Goal: Information Seeking & Learning: Learn about a topic

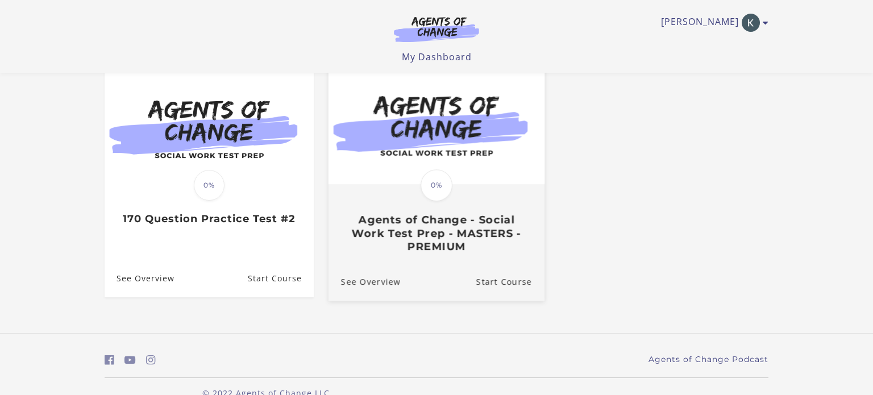
scroll to position [114, 0]
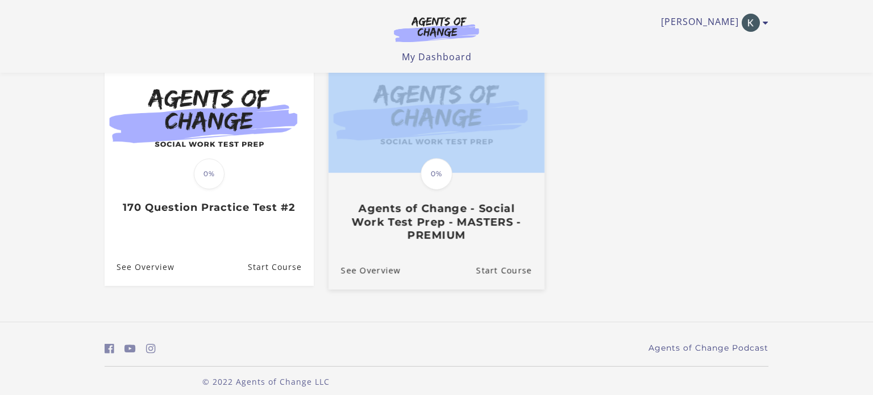
click at [420, 190] on div "**********" at bounding box center [436, 139] width 682 height 366
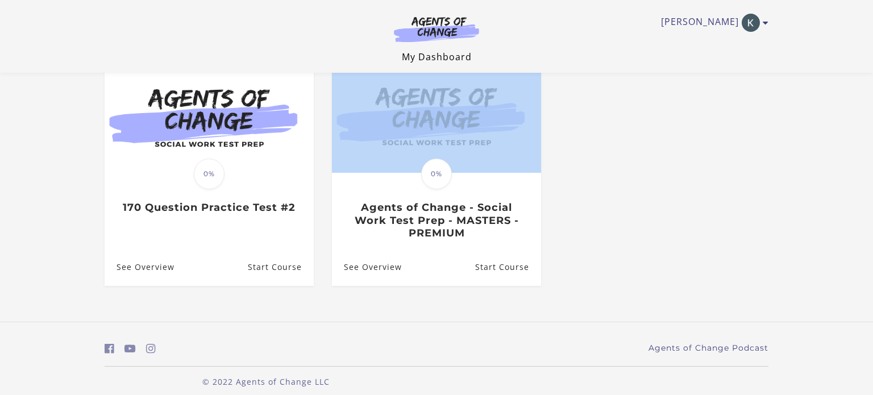
click at [427, 60] on link "My Dashboard" at bounding box center [437, 57] width 70 height 12
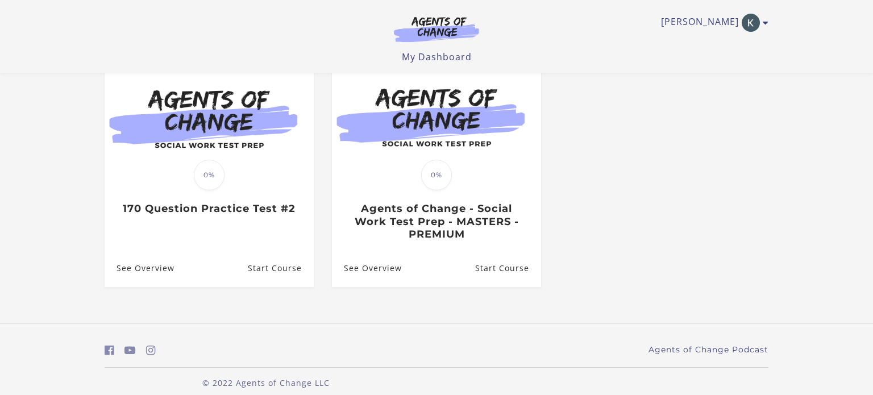
scroll to position [127, 0]
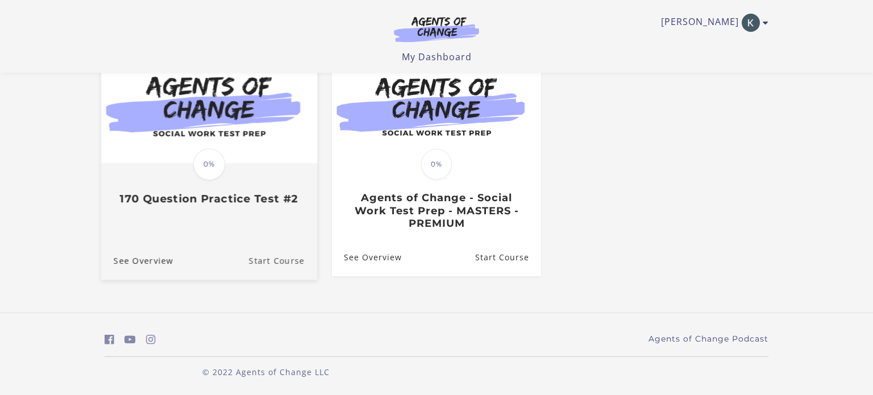
click at [258, 265] on link "Start Course" at bounding box center [283, 260] width 68 height 38
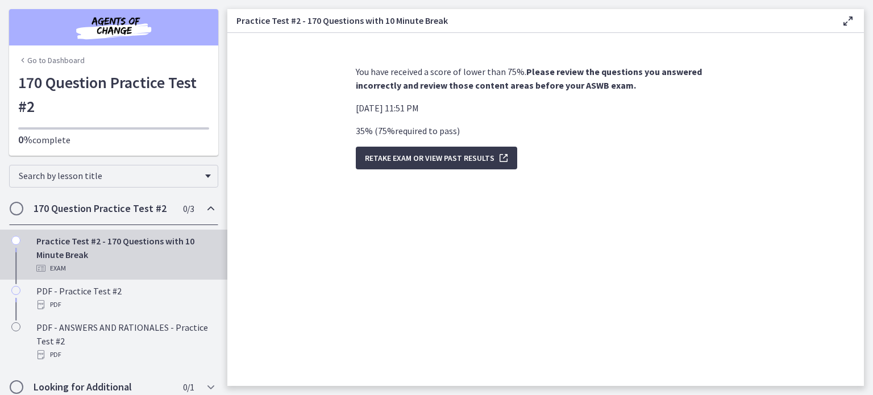
click at [591, 189] on div "You have received a score of lower than 75%. Please review the questions you an…" at bounding box center [546, 221] width 398 height 330
click at [78, 258] on div "Practice Test #2 - 170 Questions with 10 Minute Break Exam" at bounding box center [124, 254] width 177 height 41
click at [24, 60] on icon "Chapters" at bounding box center [22, 60] width 9 height 9
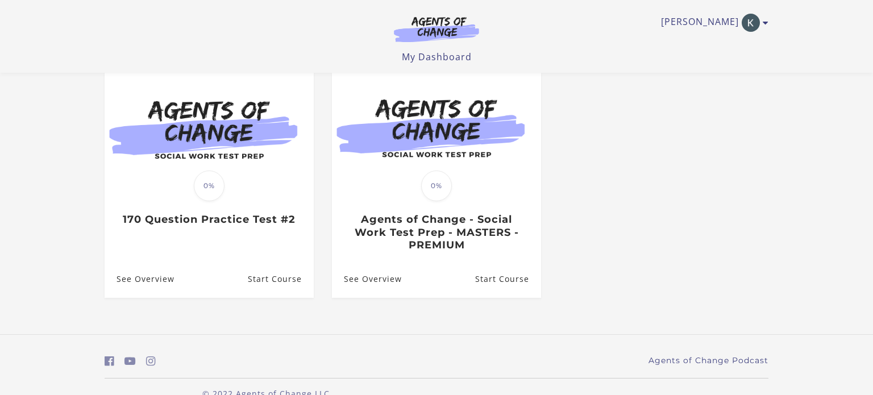
scroll to position [127, 0]
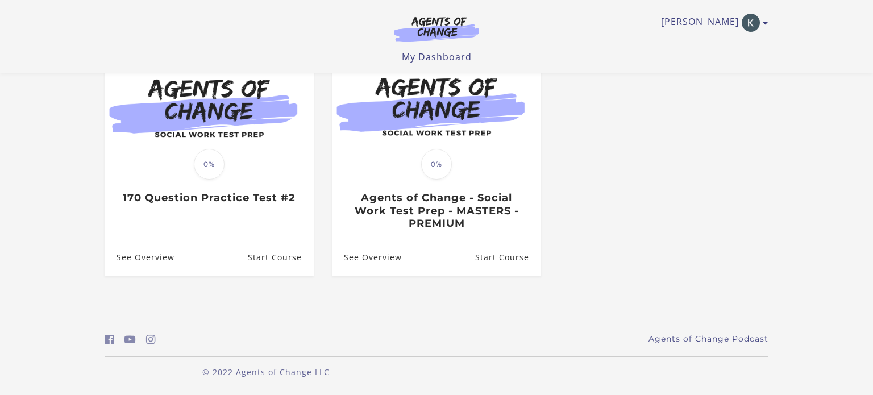
click at [590, 279] on ul "Translation missing: en.liquid.partials.dashboard_course_card.progress_descript…" at bounding box center [436, 173] width 682 height 244
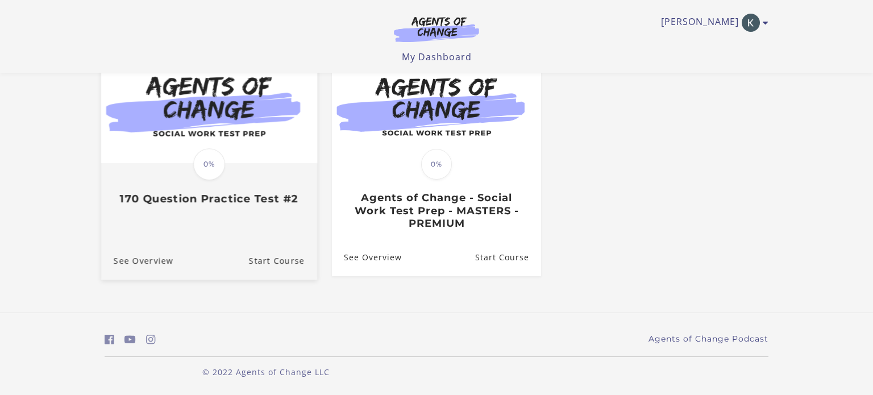
click at [190, 198] on h3 "170 Question Practice Test #2" at bounding box center [209, 199] width 191 height 13
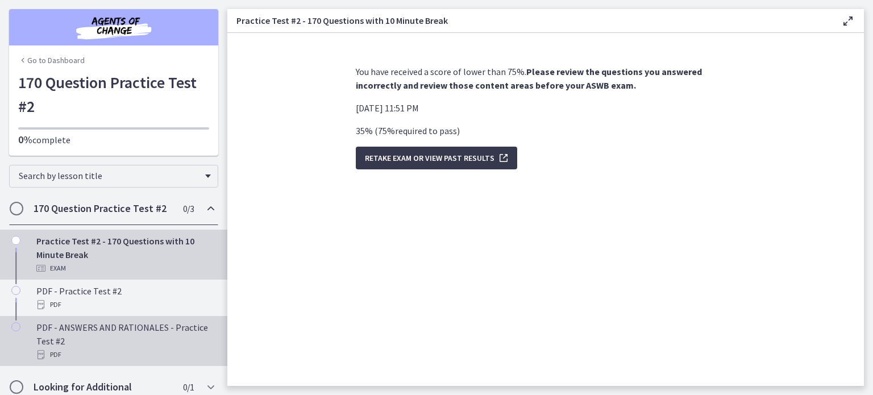
click at [54, 348] on div "PDF" at bounding box center [124, 355] width 177 height 14
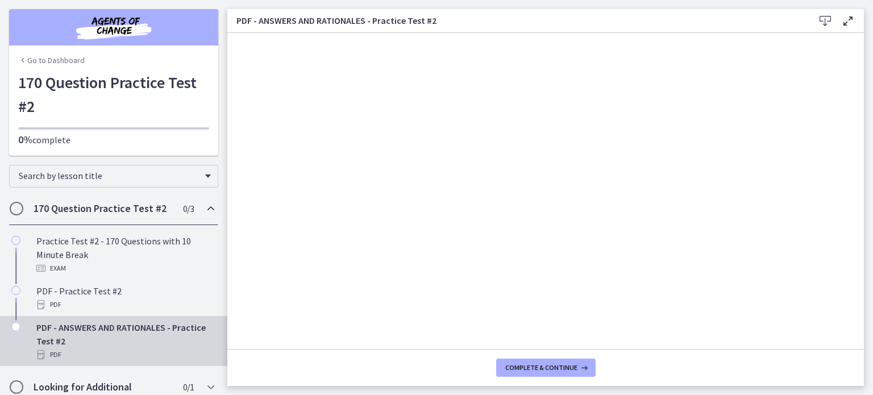
click at [847, 22] on icon at bounding box center [848, 21] width 14 height 14
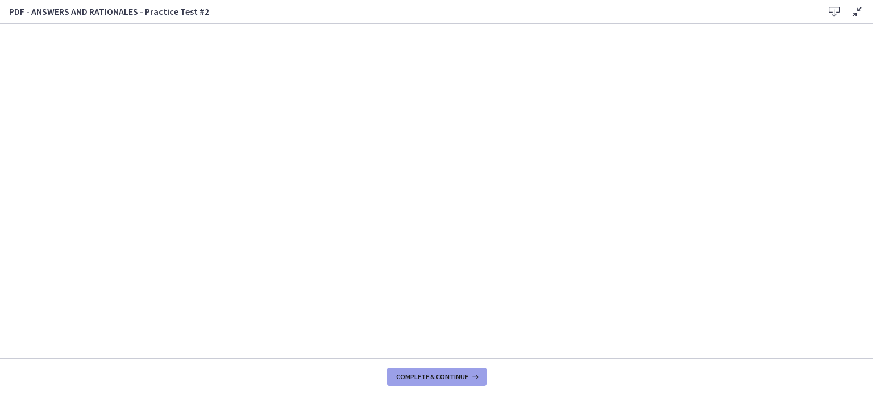
click at [457, 382] on button "Complete & continue" at bounding box center [436, 377] width 99 height 18
click at [486, 380] on span "Continue" at bounding box center [472, 376] width 32 height 9
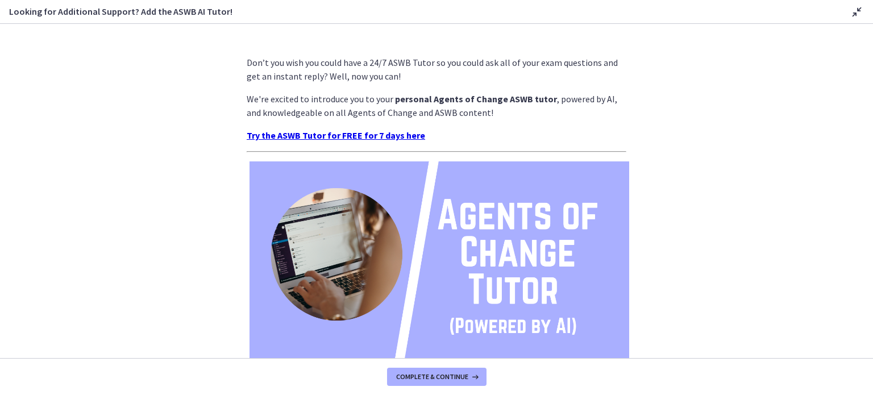
drag, startPoint x: 703, startPoint y: 310, endPoint x: 0, endPoint y: 183, distance: 714.5
click at [0, 183] on section "Don’t you wish you could have a 24/7 ASWB Tutor so you could ask all of your ex…" at bounding box center [436, 191] width 873 height 334
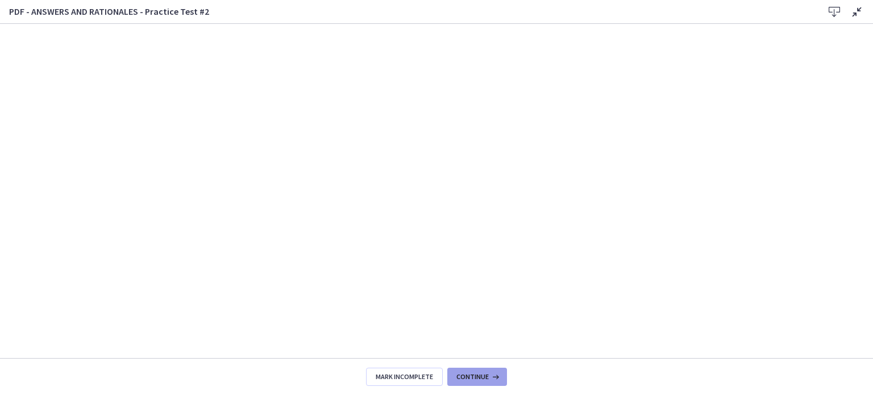
click at [486, 370] on button "Continue" at bounding box center [477, 377] width 60 height 18
